Goal: Obtain resource: Download file/media

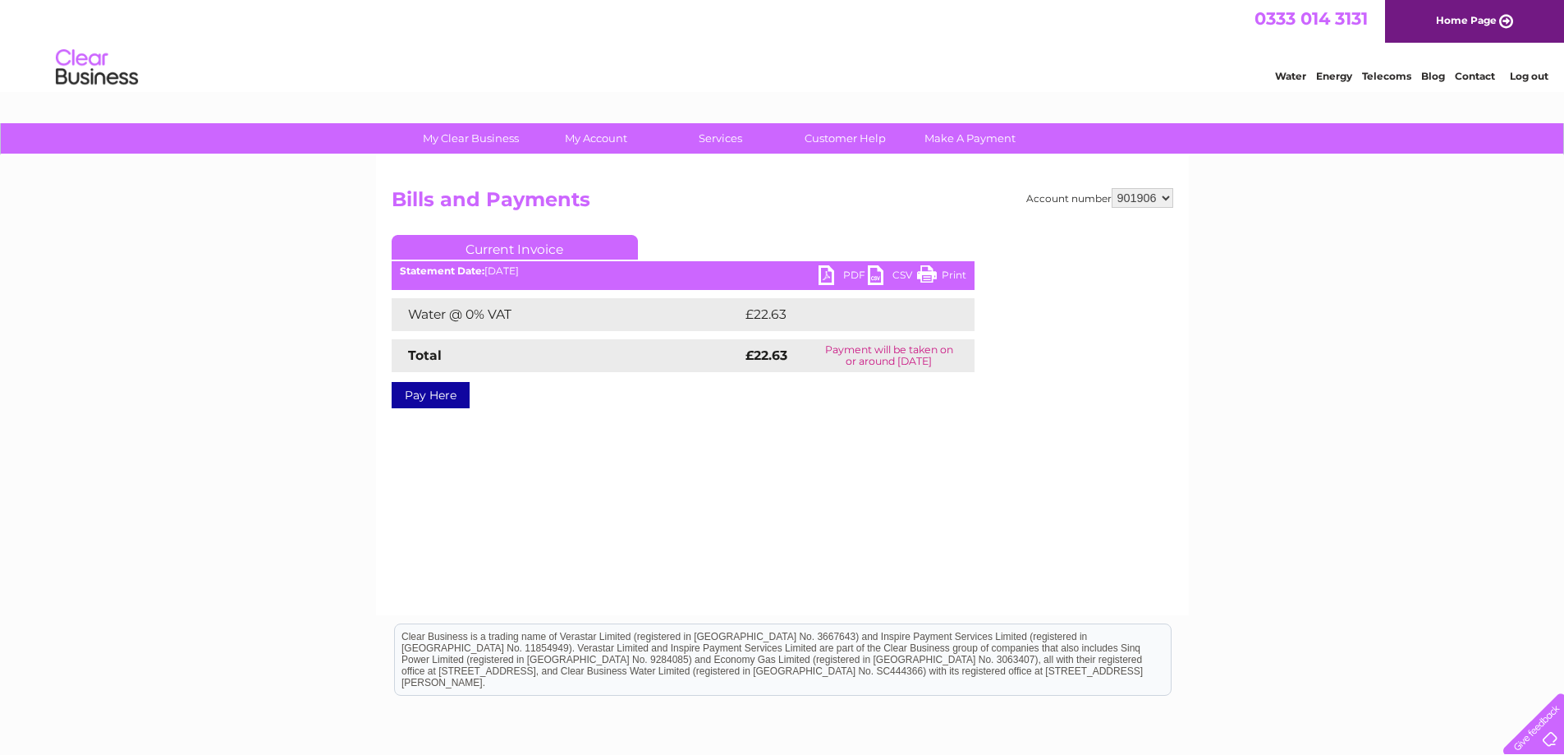
click at [1167, 193] on select "901071 901081 901906 901910 901915 901922" at bounding box center [1143, 198] width 62 height 20
drag, startPoint x: 1270, startPoint y: 25, endPoint x: 957, endPoint y: 268, distance: 396.3
click at [957, 268] on link "Print" at bounding box center [941, 277] width 49 height 24
click at [851, 277] on link "PDF" at bounding box center [843, 277] width 49 height 24
click at [1170, 196] on select "901071 901081 901906 901910 901915 901922" at bounding box center [1143, 198] width 62 height 20
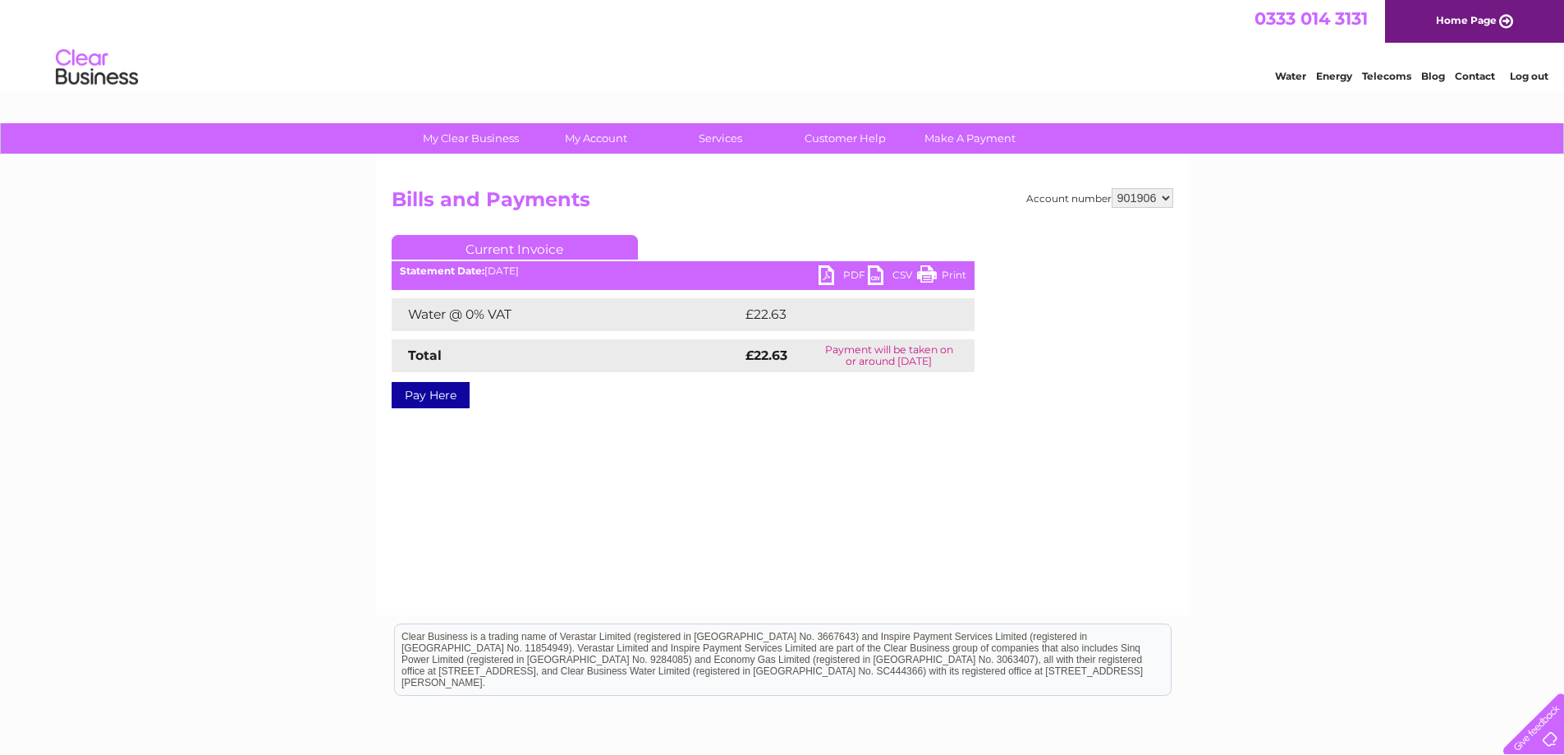
select select "901910"
click at [1112, 188] on select "901071 901081 901906 901910 901915 901922" at bounding box center [1143, 198] width 62 height 20
click at [852, 273] on link "PDF" at bounding box center [843, 277] width 49 height 24
click at [1167, 201] on select "901071 901081 901906 901910 901915 901922" at bounding box center [1143, 198] width 62 height 20
select select "901915"
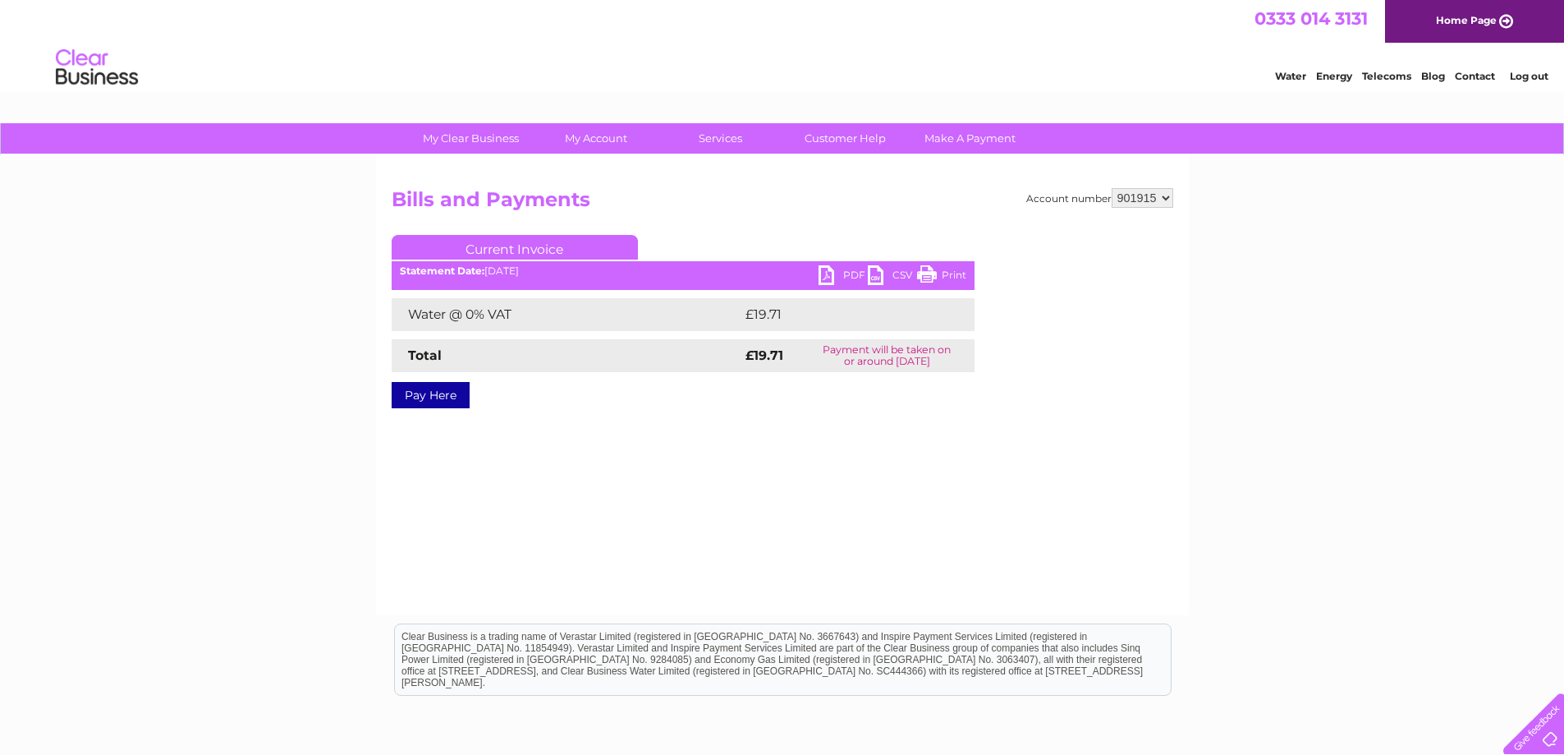
click at [1112, 188] on select "901071 901081 901906 901910 901915 901922" at bounding box center [1143, 198] width 62 height 20
click at [841, 279] on link "PDF" at bounding box center [843, 277] width 49 height 24
click at [1164, 200] on select "901071 901081 901906 901910 901915 901922" at bounding box center [1143, 198] width 62 height 20
select select "901922"
click at [1112, 188] on select "901071 901081 901906 901910 901915 901922" at bounding box center [1143, 198] width 62 height 20
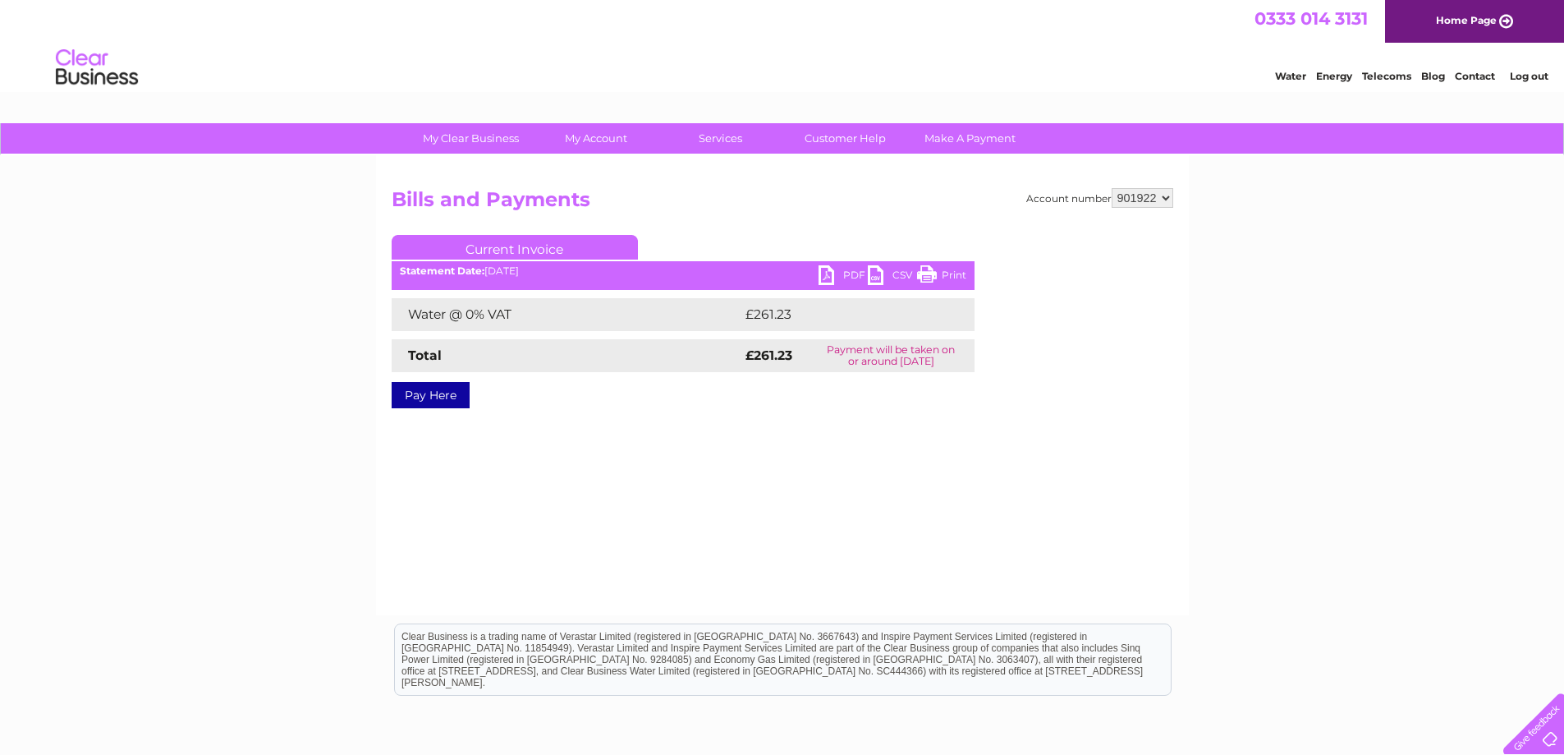
click at [851, 278] on link "PDF" at bounding box center [843, 277] width 49 height 24
click at [1168, 194] on select "901071 901081 901906 901910 901915 901922" at bounding box center [1143, 198] width 62 height 20
select select "901906"
click at [1112, 188] on select "901071 901081 901906 901910 901915 901922" at bounding box center [1143, 198] width 62 height 20
click at [842, 282] on link "PDF" at bounding box center [843, 277] width 49 height 24
